Goal: Task Accomplishment & Management: Use online tool/utility

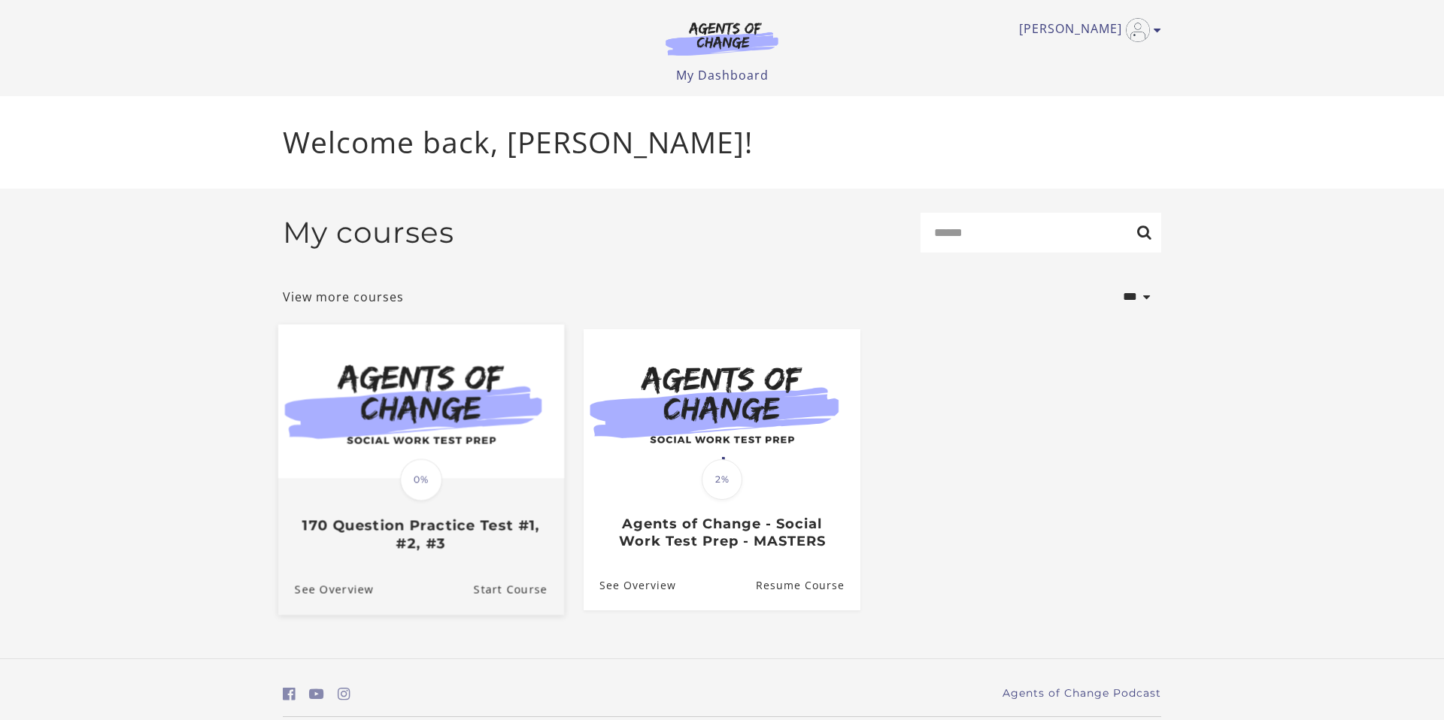
click at [508, 438] on img at bounding box center [421, 401] width 286 height 154
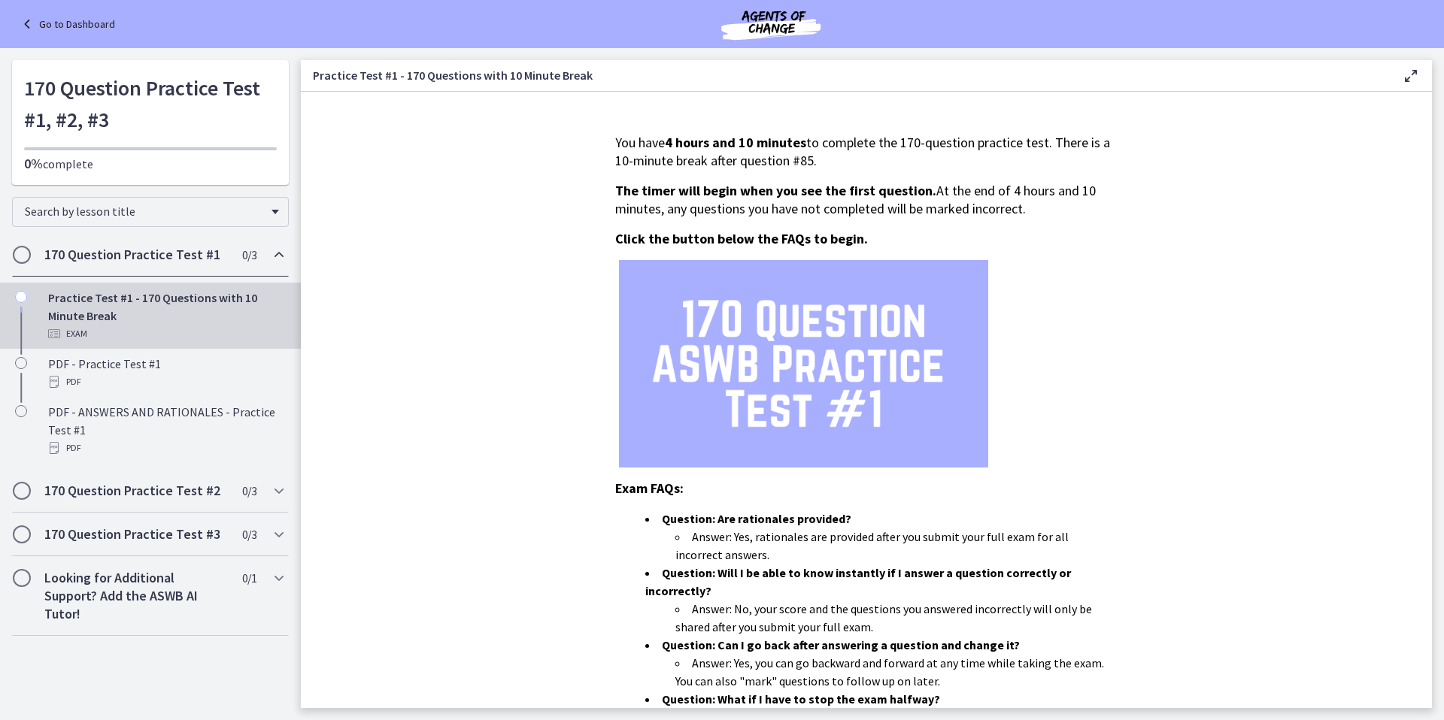
click at [94, 26] on link "Go to Dashboard" at bounding box center [66, 24] width 97 height 18
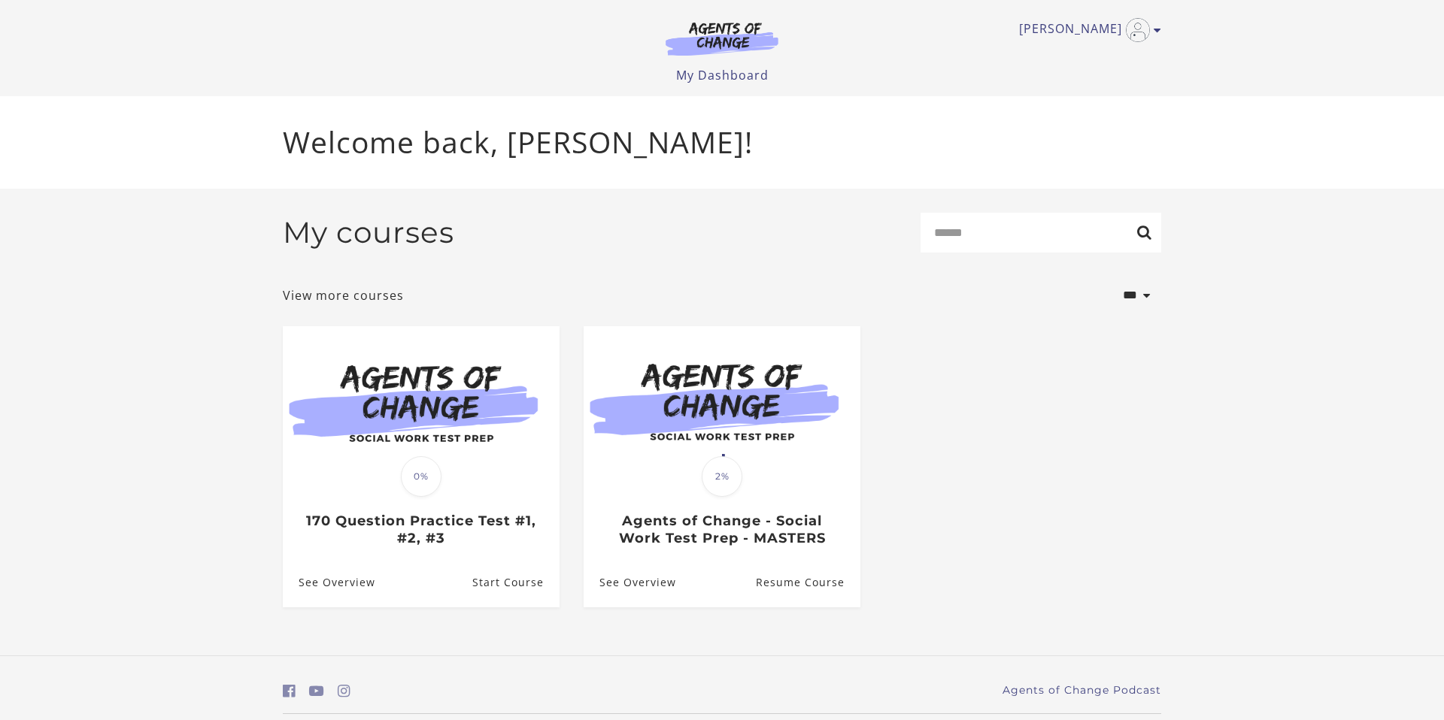
click at [406, 411] on img at bounding box center [421, 400] width 277 height 149
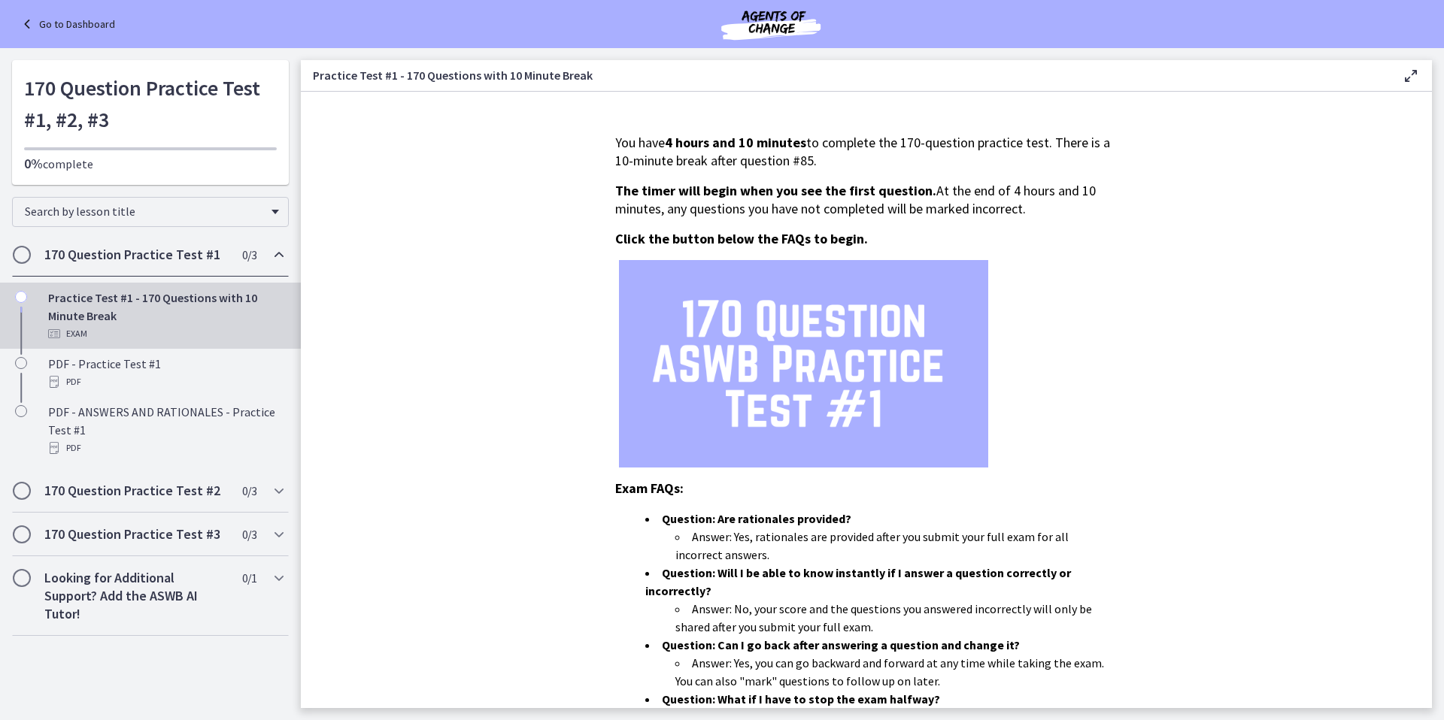
click at [1407, 75] on icon at bounding box center [1411, 76] width 18 height 18
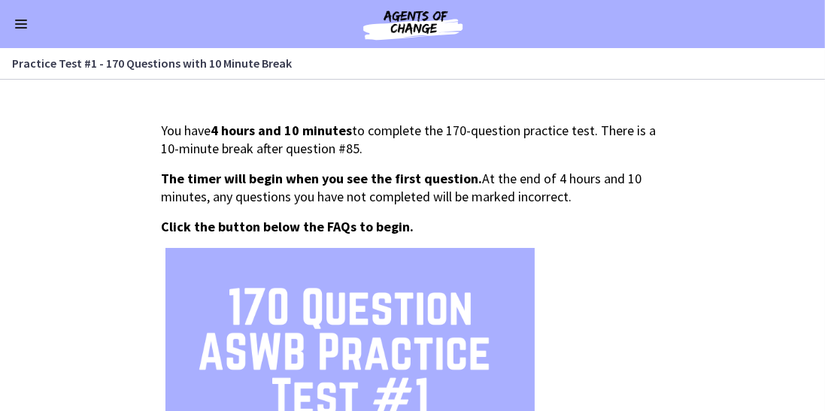
click at [691, 109] on section "You have 4 hours and 10 minutes to complete the 170-question practice test. The…" at bounding box center [412, 246] width 825 height 332
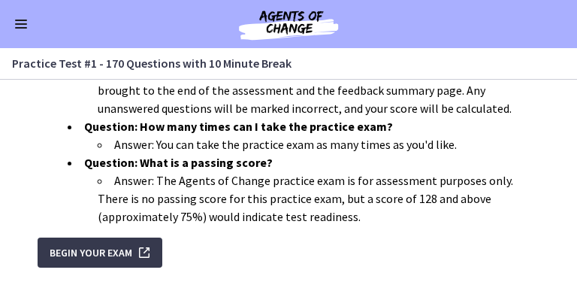
scroll to position [724, 0]
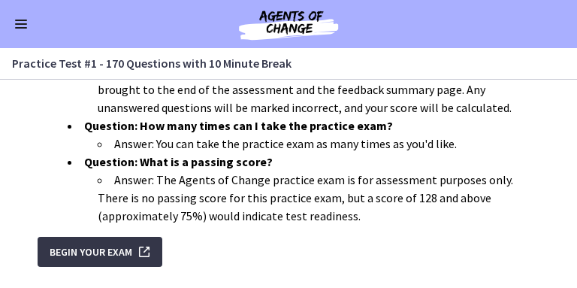
click at [155, 237] on button "Begin Your Exam" at bounding box center [100, 252] width 125 height 30
